Goal: Task Accomplishment & Management: Manage account settings

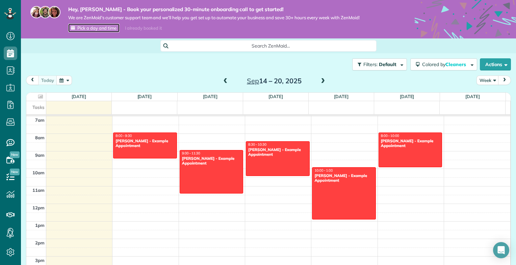
click at [92, 28] on span "Pick a day and time" at bounding box center [96, 27] width 39 height 5
click at [9, 15] on icon at bounding box center [10, 13] width 4 height 4
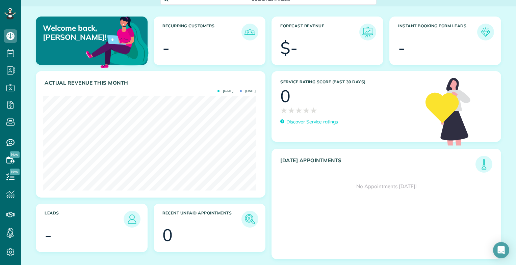
scroll to position [47, 0]
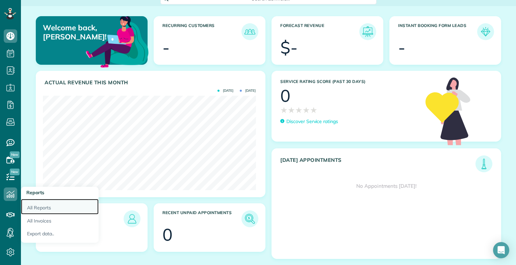
click at [46, 206] on link "All Reports" at bounding box center [60, 207] width 78 height 16
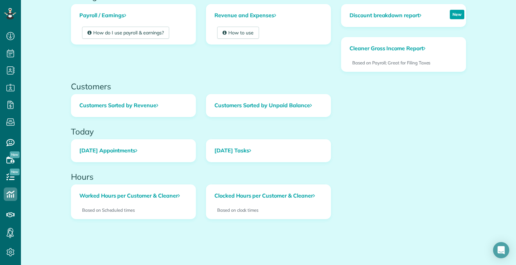
scroll to position [237, 0]
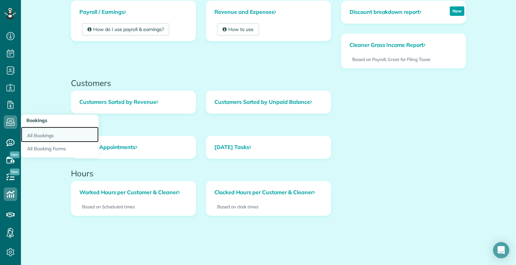
click at [41, 136] on link "All Bookings" at bounding box center [60, 135] width 78 height 16
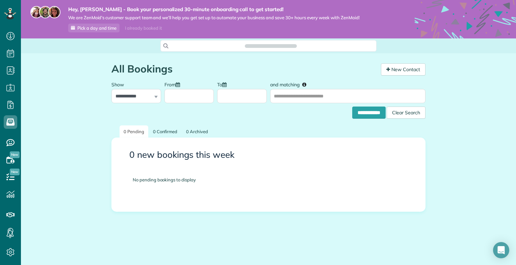
scroll to position [3, 3]
click at [42, 12] on img at bounding box center [45, 12] width 12 height 12
click at [11, 254] on icon at bounding box center [10, 252] width 13 height 13
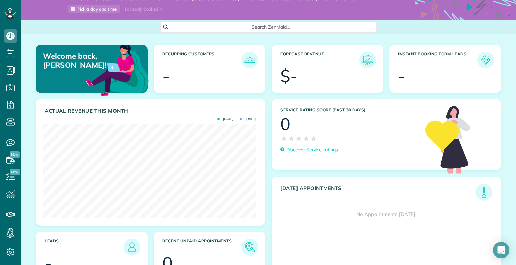
scroll to position [47, 0]
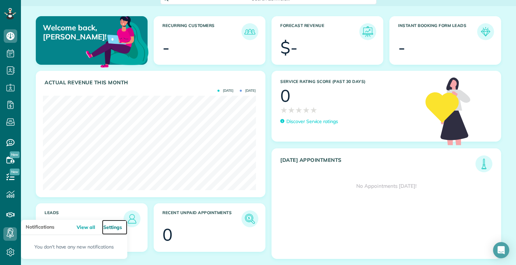
click at [116, 228] on link "Settings" at bounding box center [114, 227] width 25 height 15
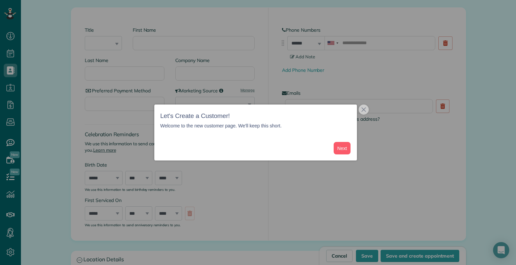
scroll to position [101, 0]
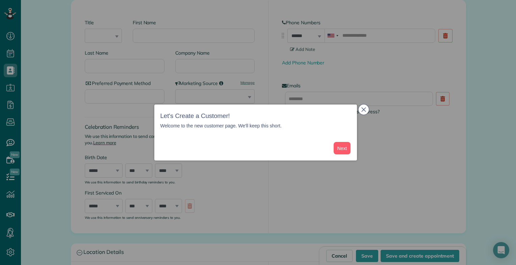
click at [364, 110] on icon "close," at bounding box center [363, 109] width 5 height 5
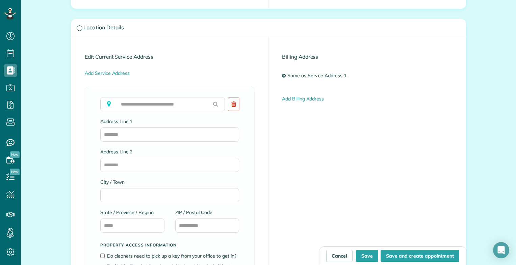
scroll to position [439, 0]
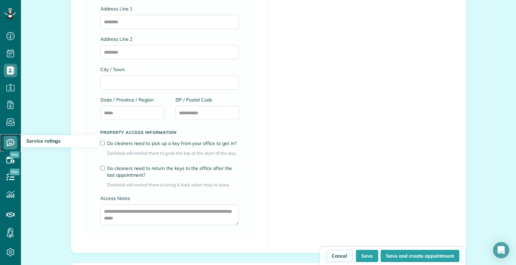
click at [8, 141] on icon at bounding box center [10, 142] width 13 height 13
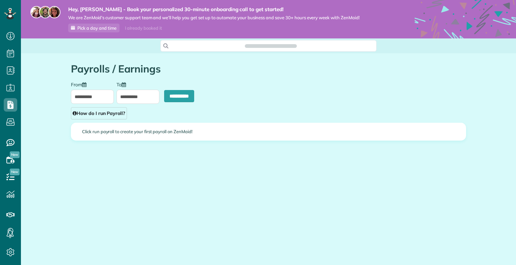
scroll to position [3, 3]
type input "**********"
click at [107, 25] on link "Pick a day and time" at bounding box center [93, 28] width 51 height 9
